Goal: Information Seeking & Learning: Learn about a topic

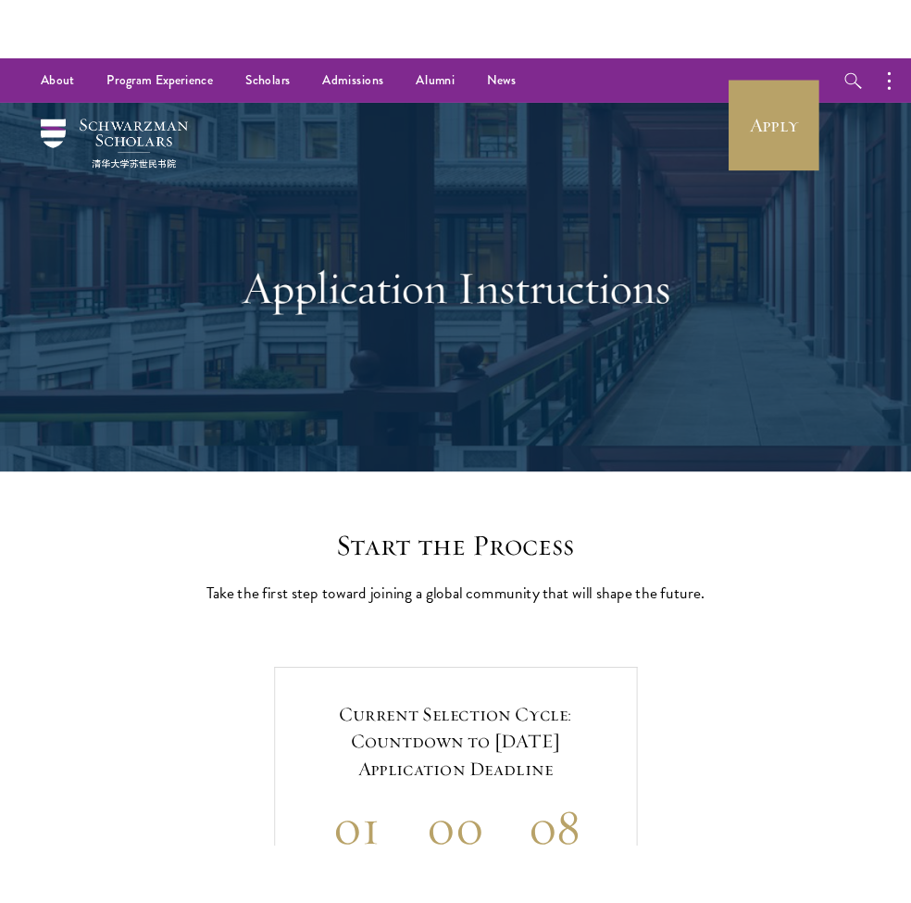
scroll to position [352, 0]
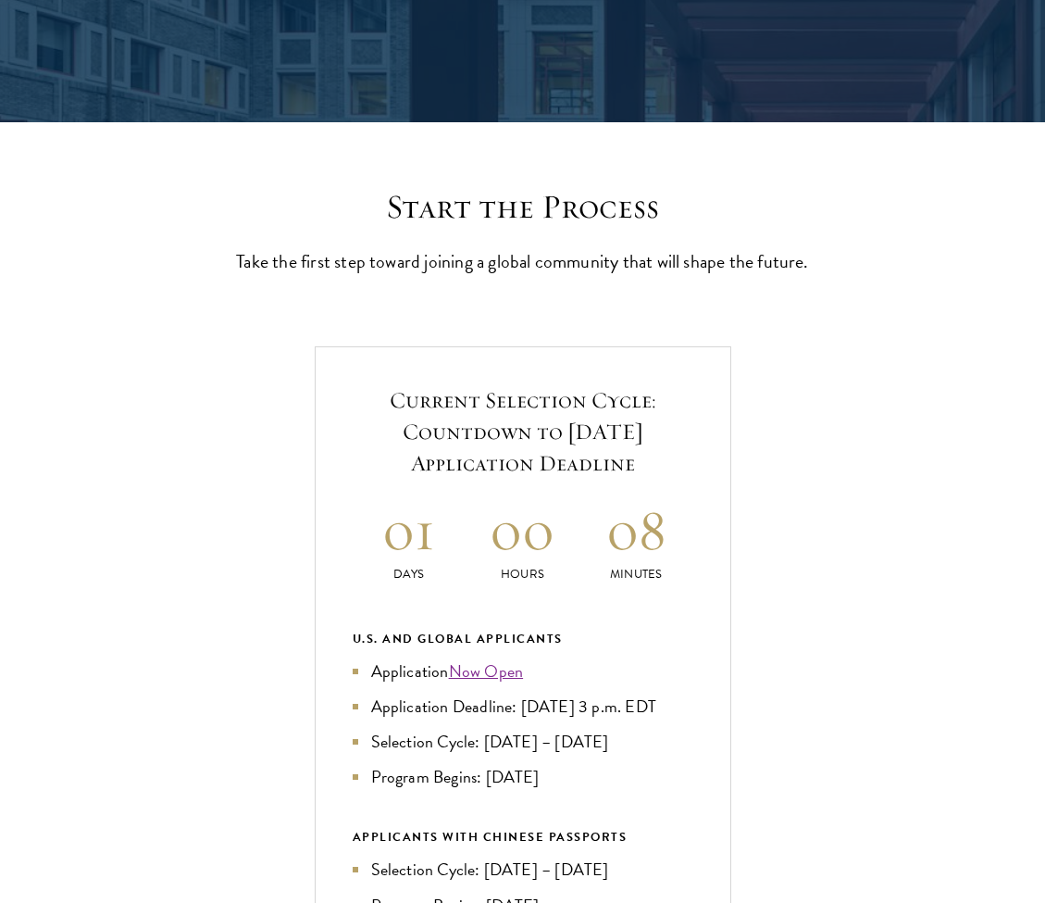
click at [487, 683] on link "Now Open" at bounding box center [486, 670] width 75 height 25
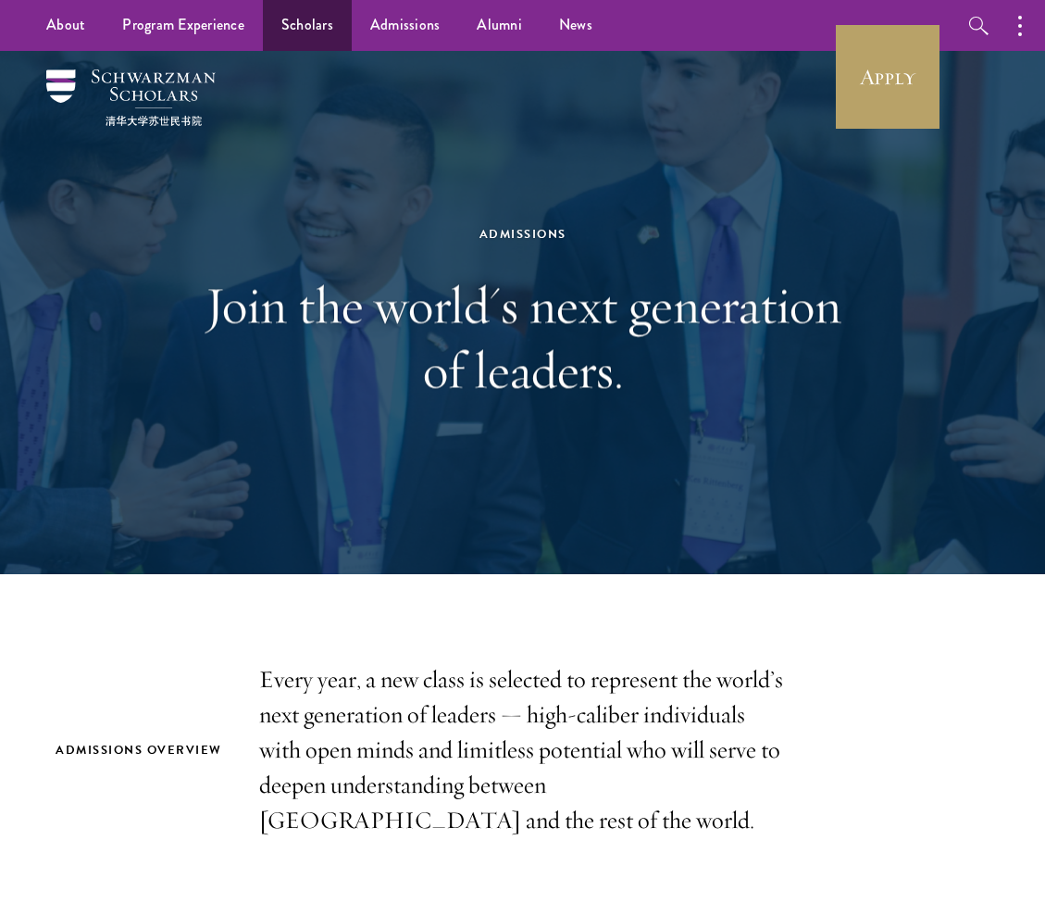
click at [294, 21] on link "Scholars" at bounding box center [307, 25] width 89 height 51
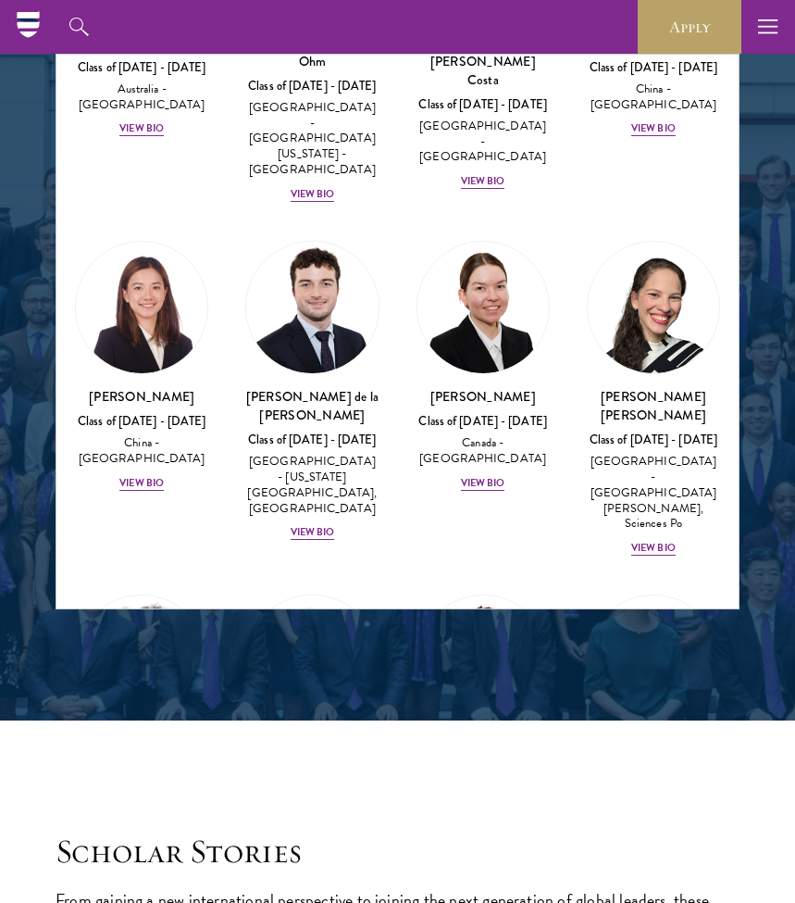
scroll to position [2568, 0]
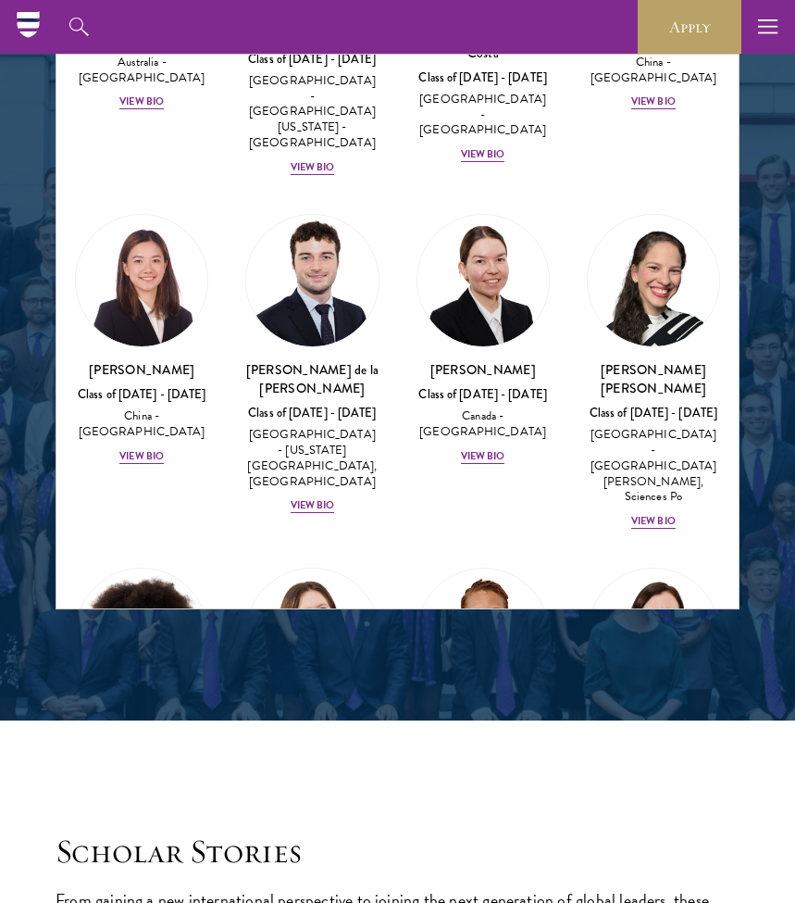
click at [303, 714] on div "[PERSON_NAME] [PERSON_NAME] Class of [DATE] - [DATE] [GEOGRAPHIC_DATA] - [PERSO…" at bounding box center [311, 784] width 133 height 140
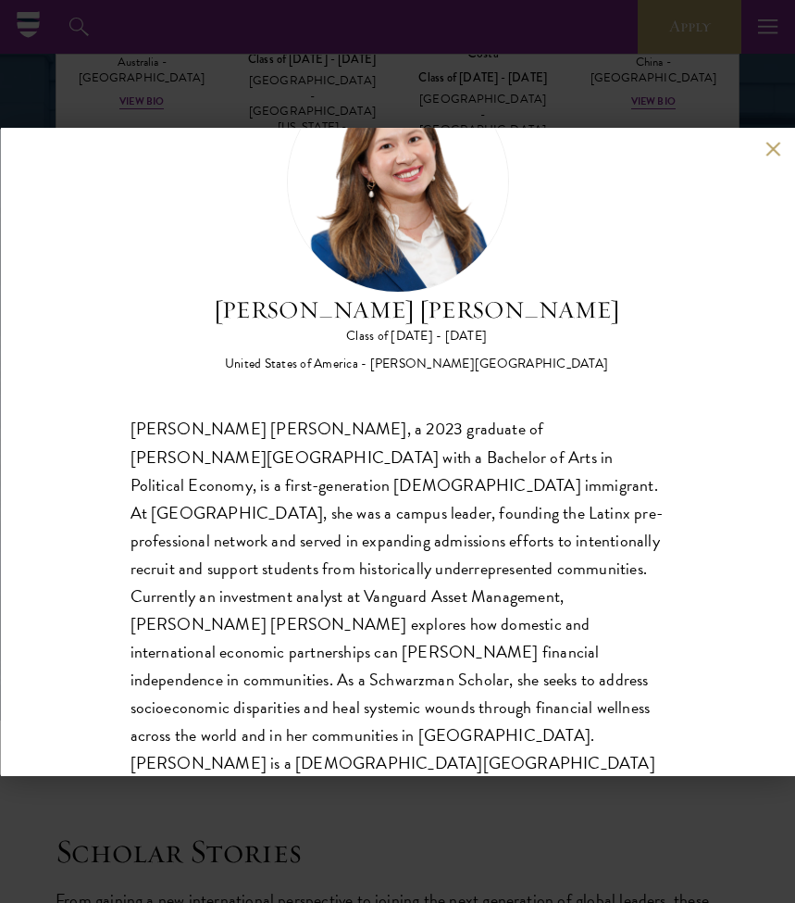
scroll to position [2350, 0]
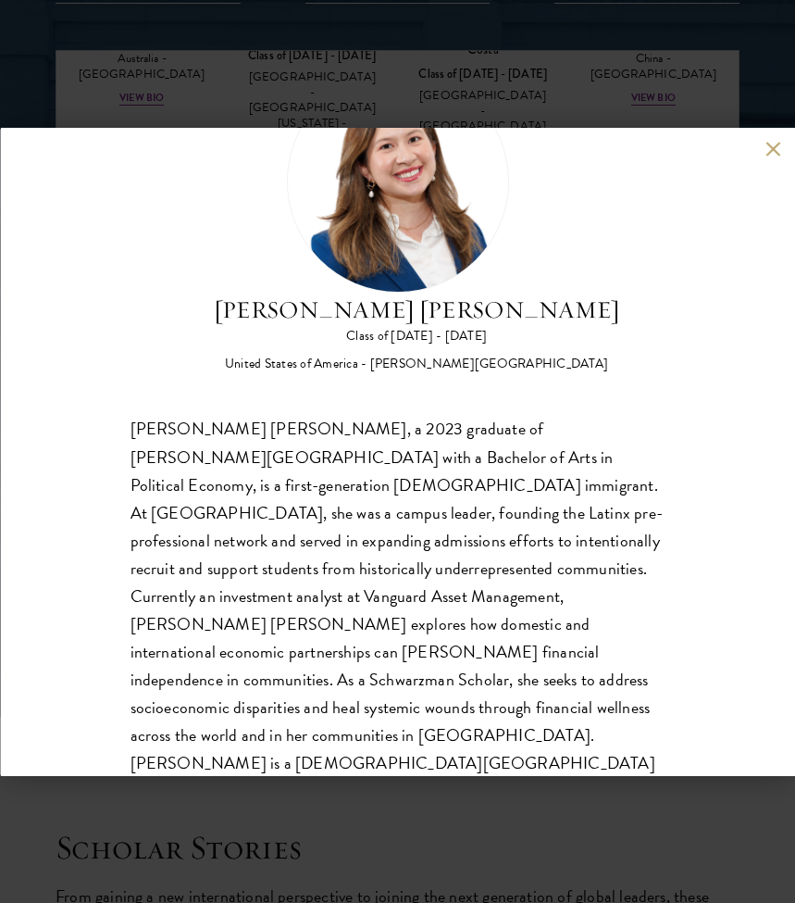
click at [766, 152] on button at bounding box center [774, 150] width 16 height 16
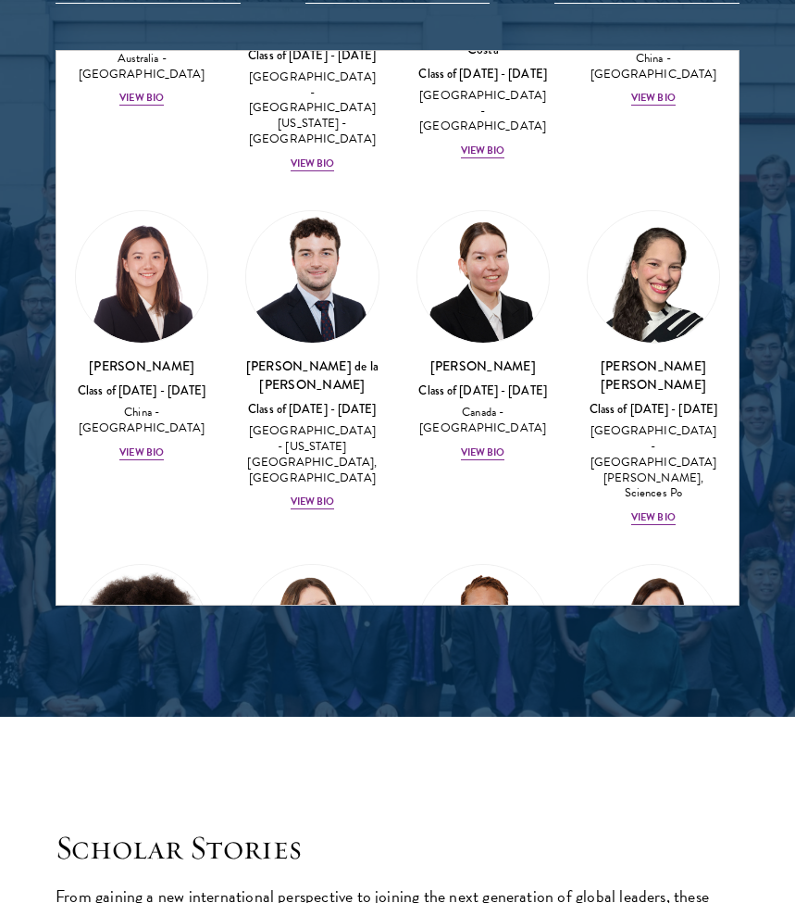
scroll to position [2572, 0]
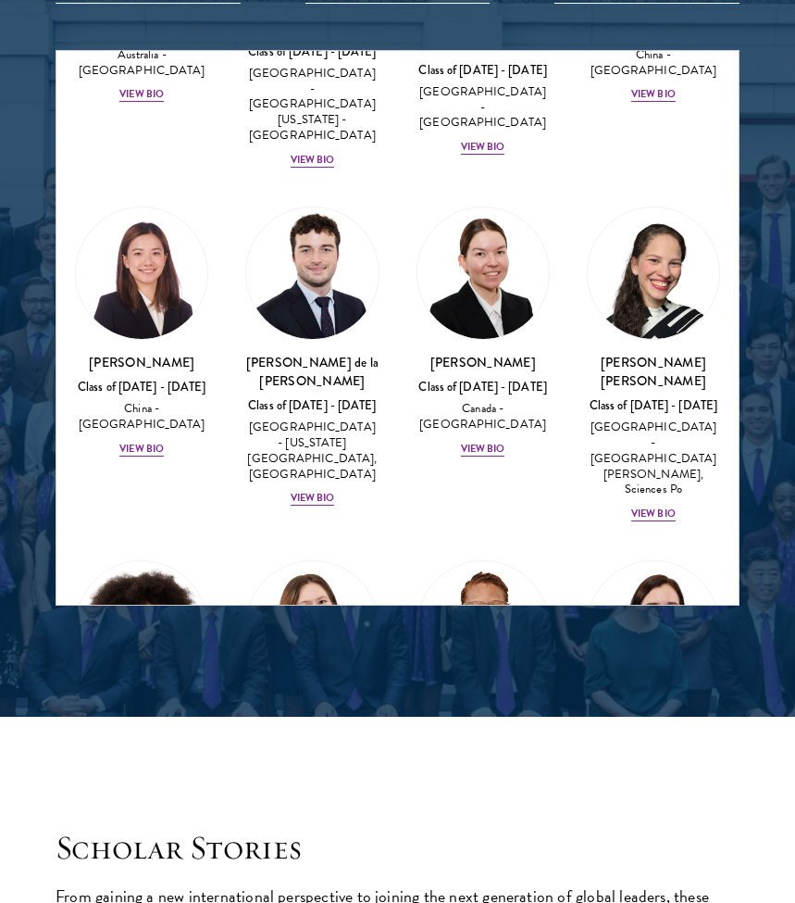
click at [650, 795] on div "View Bio" at bounding box center [653, 802] width 44 height 15
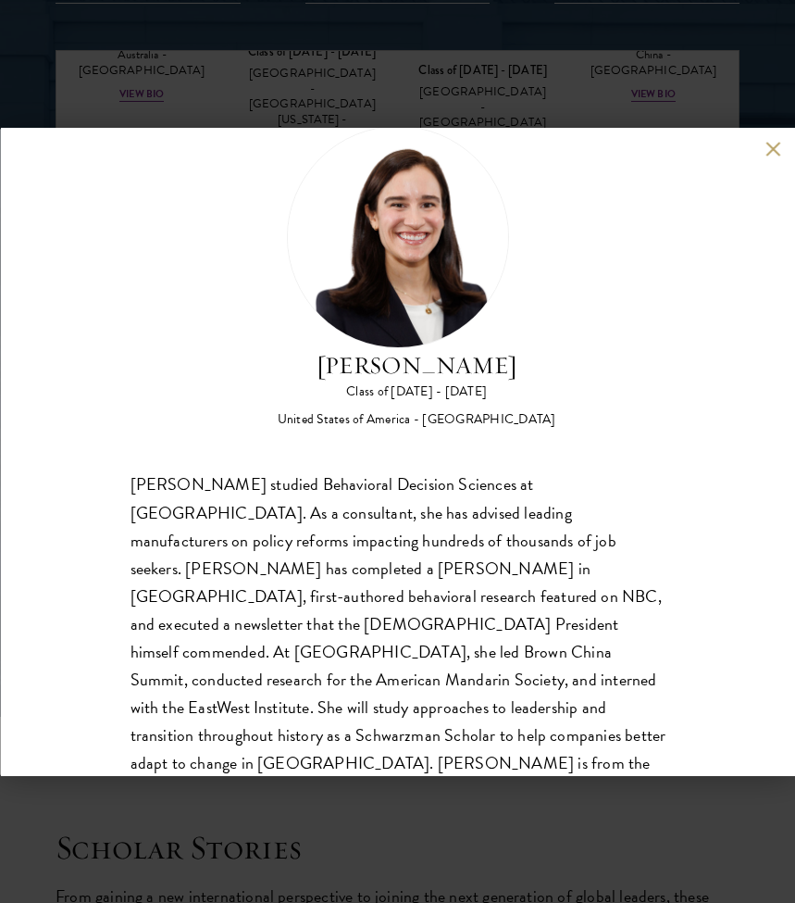
scroll to position [2452, 0]
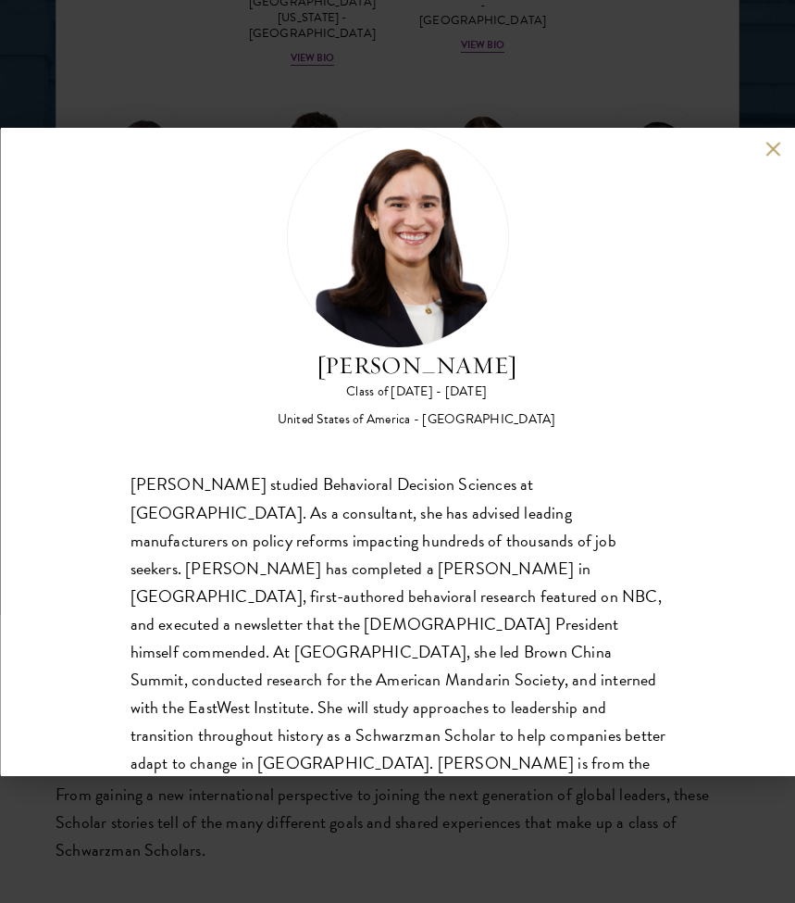
click at [162, 528] on div "[PERSON_NAME] studied Behavioral Decision Sciences at [GEOGRAPHIC_DATA]. As a c…" at bounding box center [398, 637] width 536 height 334
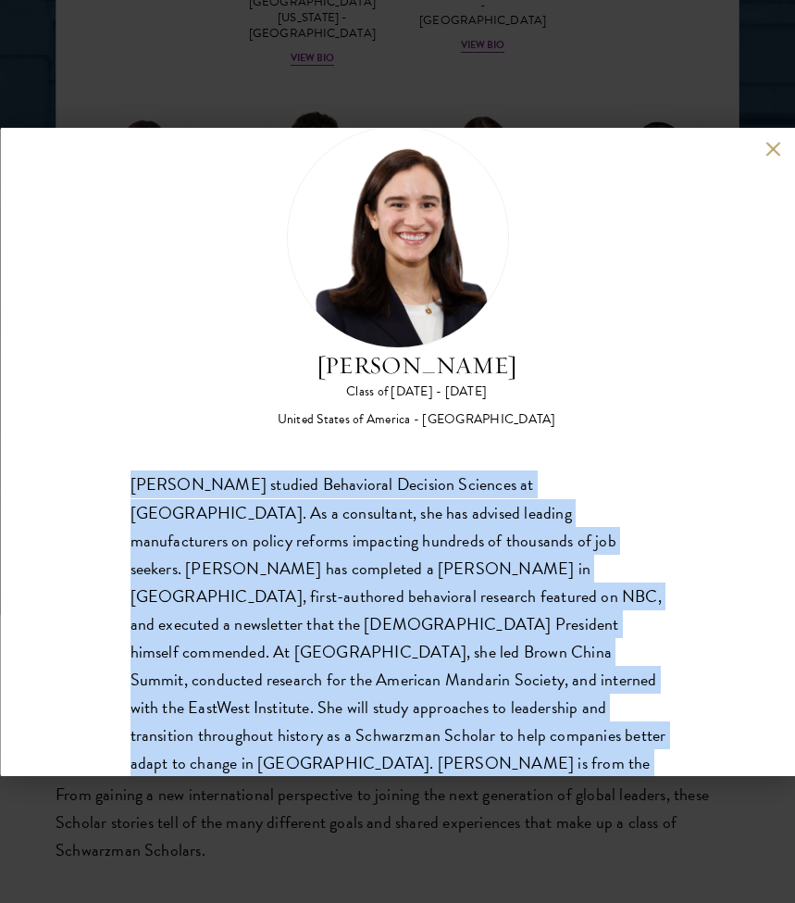
click at [162, 528] on div "[PERSON_NAME] studied Behavioral Decision Sciences at [GEOGRAPHIC_DATA]. As a c…" at bounding box center [398, 637] width 536 height 334
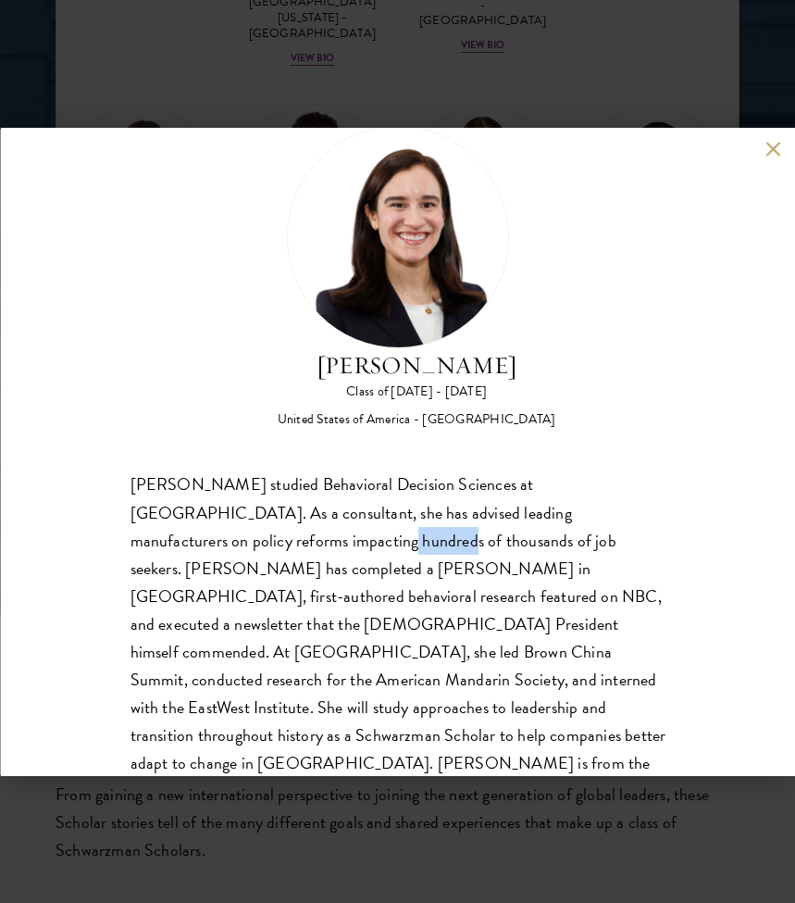
click at [162, 528] on div "[PERSON_NAME] studied Behavioral Decision Sciences at [GEOGRAPHIC_DATA]. As a c…" at bounding box center [398, 637] width 536 height 334
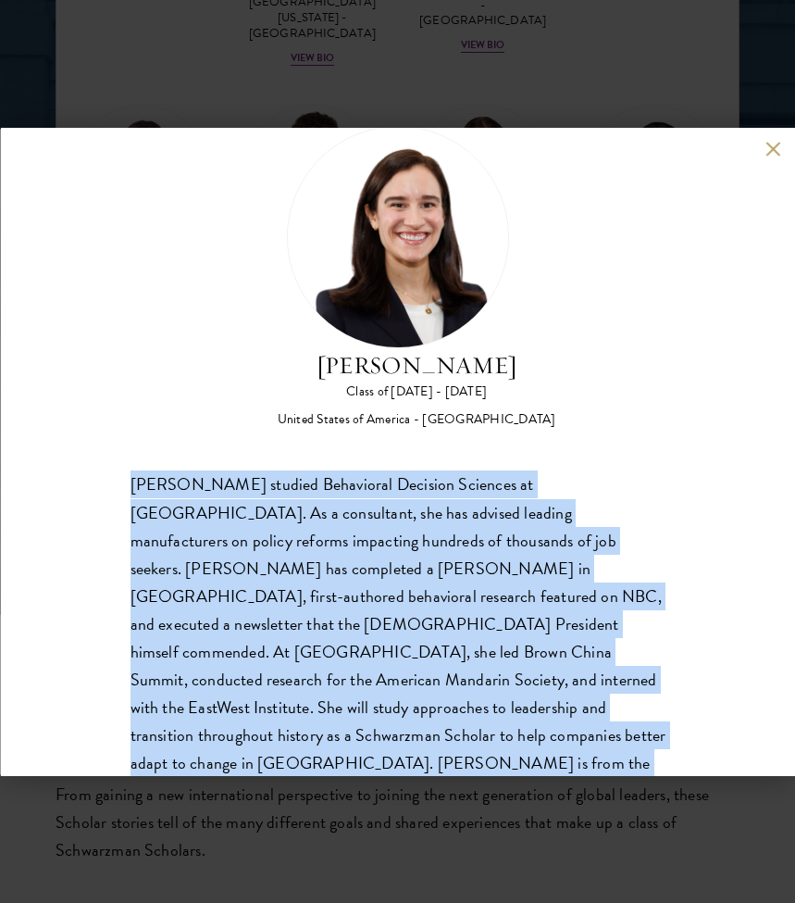
click at [162, 528] on div "[PERSON_NAME] studied Behavioral Decision Sciences at [GEOGRAPHIC_DATA]. As a c…" at bounding box center [398, 637] width 536 height 334
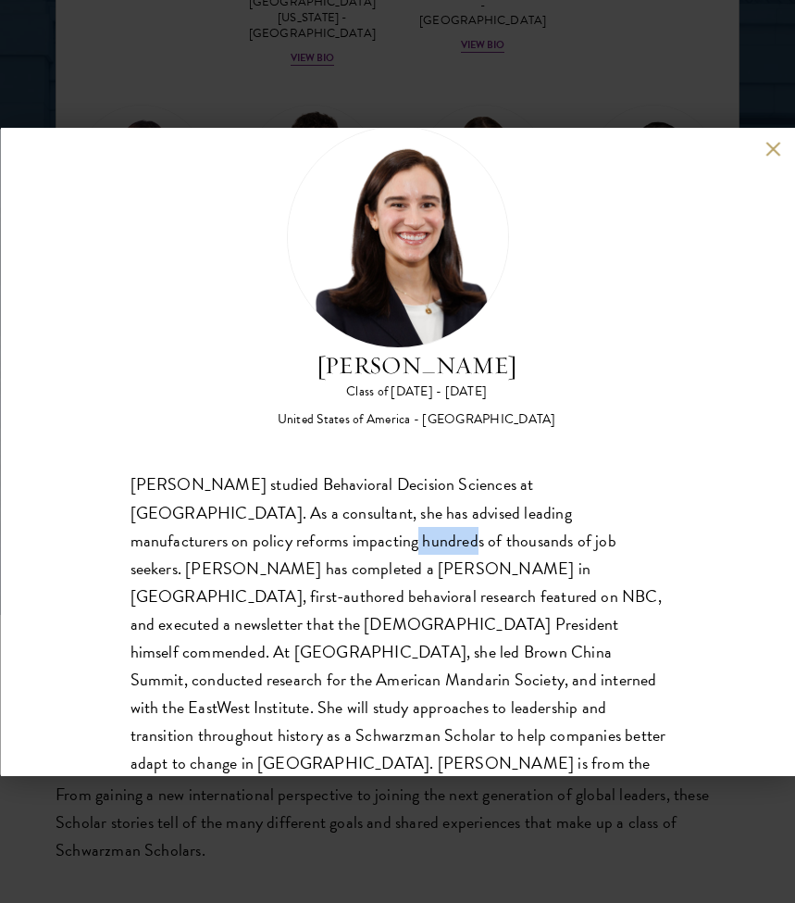
click at [162, 528] on div "[PERSON_NAME] studied Behavioral Decision Sciences at [GEOGRAPHIC_DATA]. As a c…" at bounding box center [398, 637] width 536 height 334
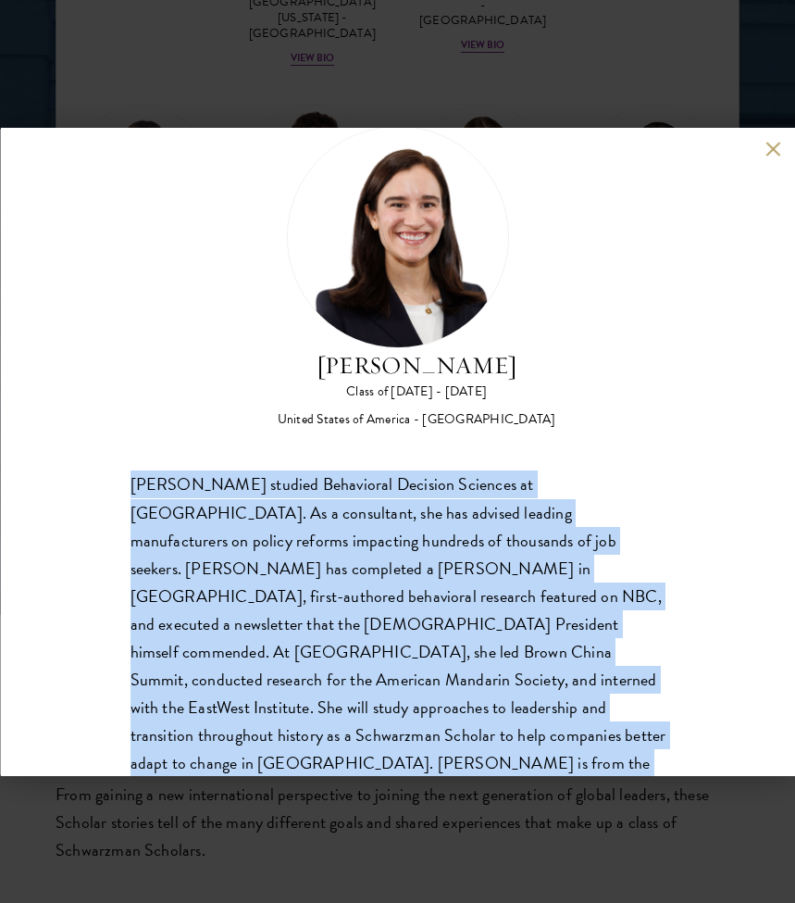
click at [162, 528] on div "[PERSON_NAME] studied Behavioral Decision Sciences at [GEOGRAPHIC_DATA]. As a c…" at bounding box center [398, 637] width 536 height 334
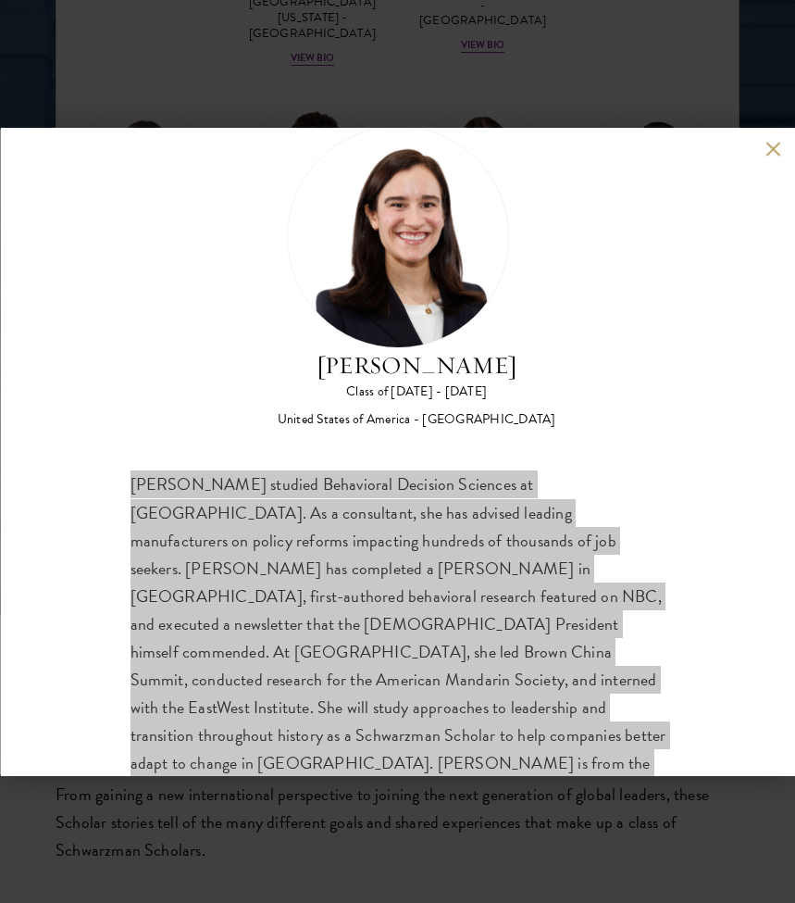
scroll to position [2476, 0]
